Goal: Find specific page/section: Find specific page/section

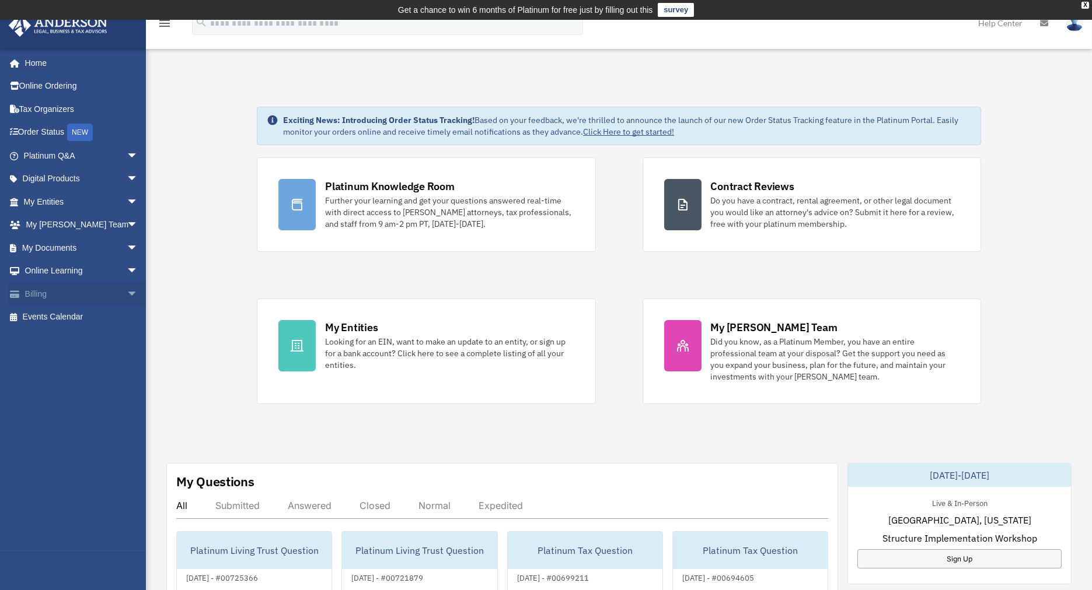
click at [39, 295] on link "Billing arrow_drop_down" at bounding box center [82, 293] width 148 height 23
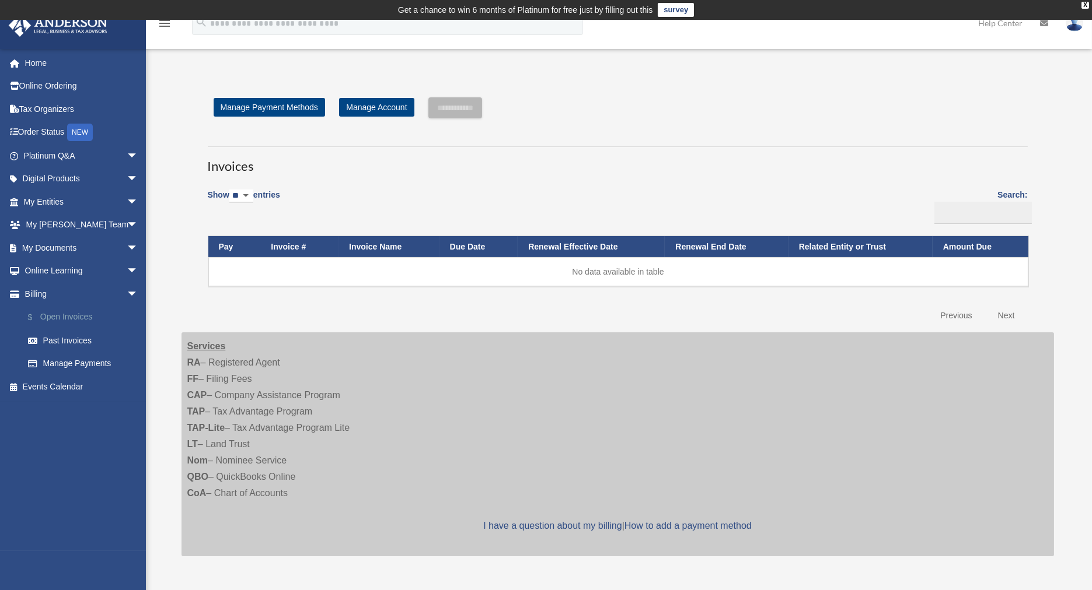
click at [71, 316] on link "$ Open Invoices" at bounding box center [85, 318] width 139 height 24
